Goal: Task Accomplishment & Management: Manage account settings

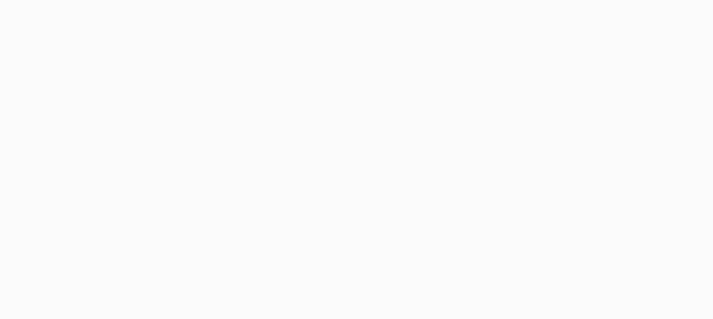
type email "[EMAIL_ADDRESS][DOMAIN_NAME]"
click at [167, 211] on button "Log in" at bounding box center [176, 212] width 134 height 18
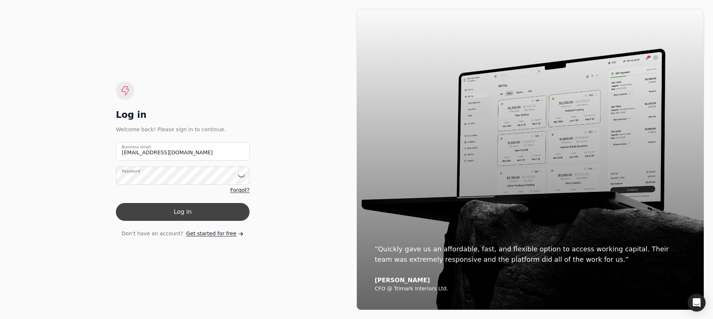
click at [171, 214] on button "Log in" at bounding box center [183, 212] width 134 height 18
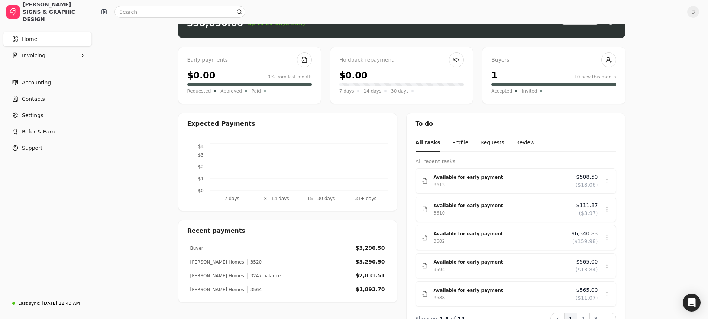
scroll to position [88, 0]
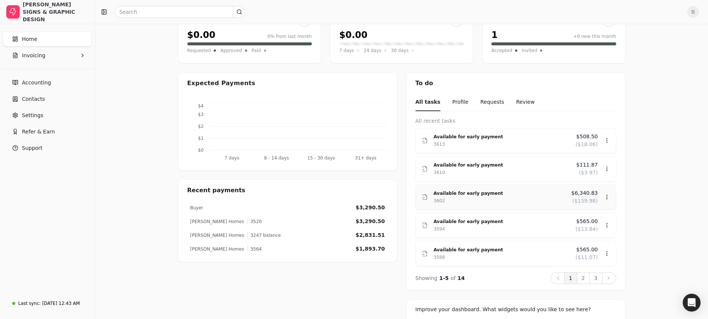
click at [538, 195] on div "Available for early payment" at bounding box center [500, 193] width 132 height 7
click at [590, 220] on div "Review" at bounding box center [592, 219] width 45 height 12
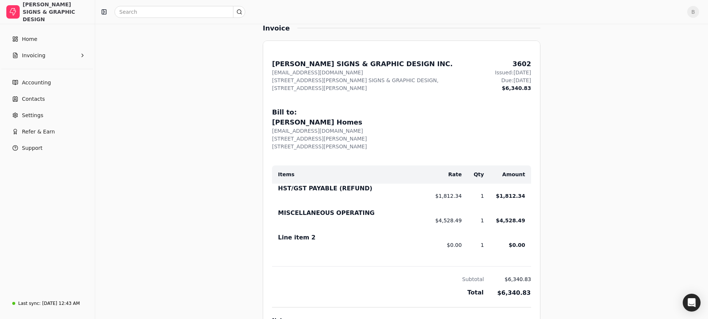
scroll to position [229, 0]
